Goal: Transaction & Acquisition: Purchase product/service

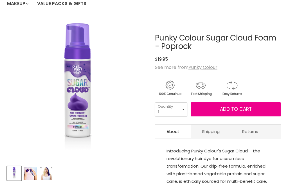
click at [48, 176] on img "Product thumbnails" at bounding box center [46, 173] width 13 height 13
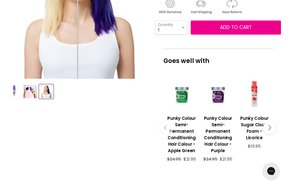
scroll to position [147, 0]
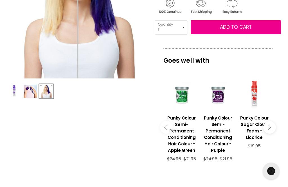
click at [274, 129] on button "Main content" at bounding box center [270, 127] width 13 height 13
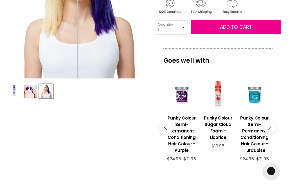
click at [273, 127] on button "Main content" at bounding box center [270, 127] width 13 height 13
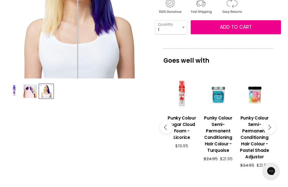
click at [272, 125] on button "Main content" at bounding box center [270, 127] width 13 height 13
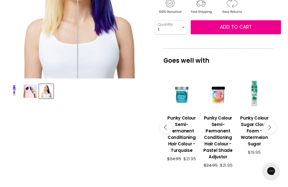
click at [223, 99] on div "Main content" at bounding box center [218, 95] width 31 height 31
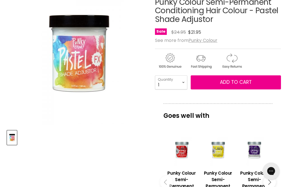
click at [186, 168] on link "Punky Colour Semi-Permanent Conditioning Hair Colour - Fire" at bounding box center [181, 189] width 31 height 46
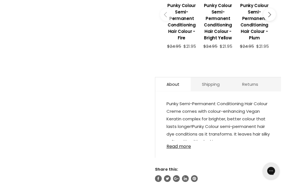
scroll to position [268, 0]
click at [184, 143] on link "Read more" at bounding box center [218, 145] width 103 height 8
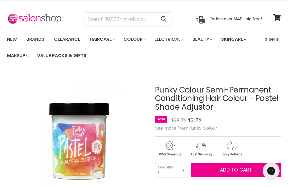
scroll to position [0, 0]
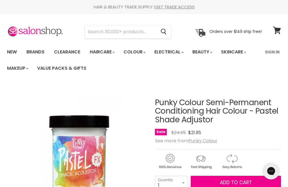
click at [37, 53] on link "Brands" at bounding box center [35, 52] width 26 height 12
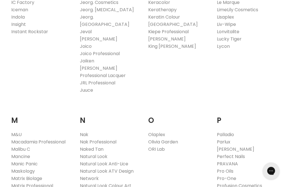
scroll to position [554, 0]
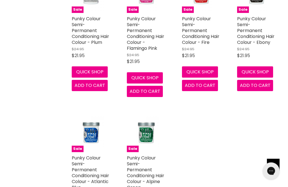
scroll to position [1155, 0]
